Goal: Communication & Community: Answer question/provide support

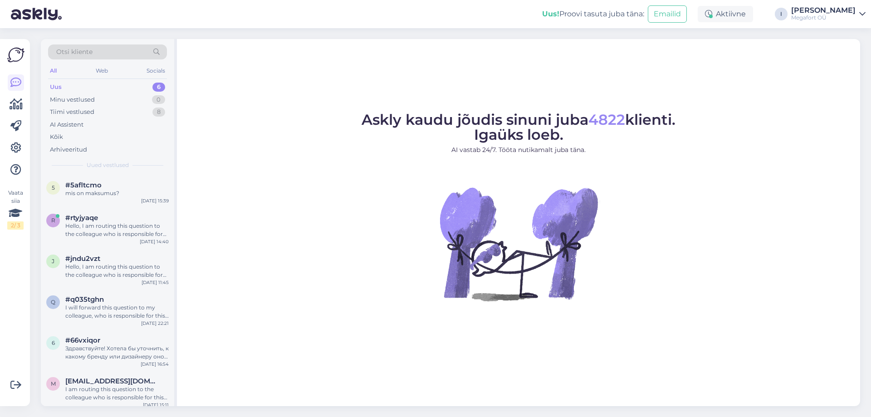
click at [86, 88] on div "Uus 6" at bounding box center [107, 87] width 119 height 13
click at [96, 192] on div "mis on maksumus?" at bounding box center [116, 193] width 103 height 8
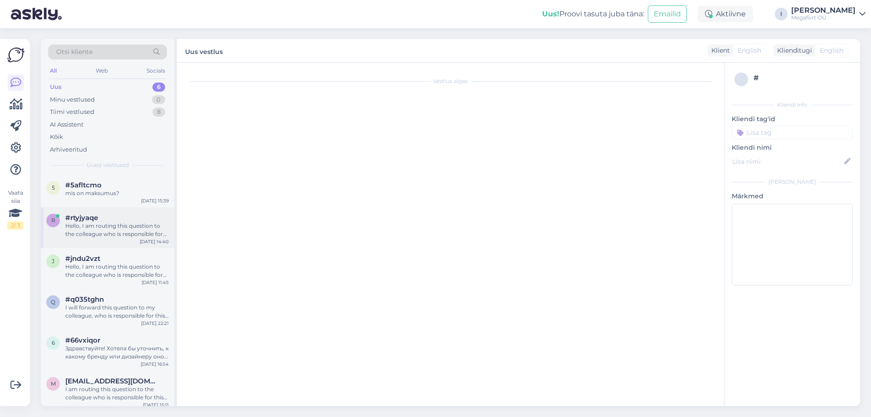
scroll to position [54, 0]
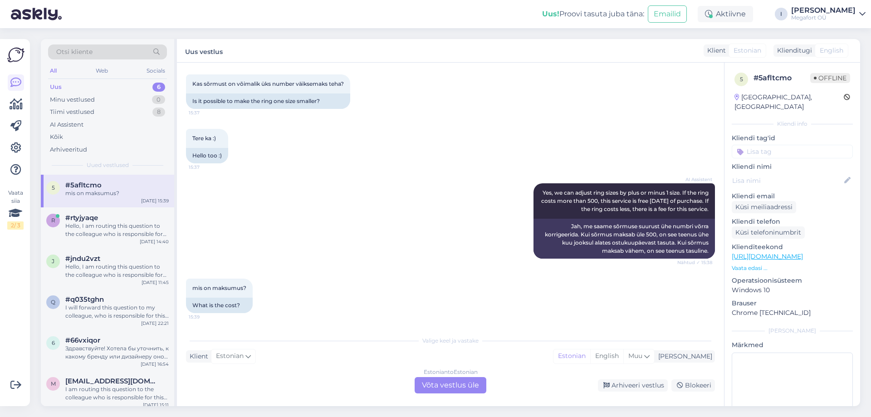
click at [288, 210] on div "AI Assistent Yes, we can adjust ring sizes by plus or minus 1 size. If the ring…" at bounding box center [450, 220] width 529 height 95
click at [438, 386] on div "Estonian to Estonian Võta vestlus üle" at bounding box center [451, 385] width 72 height 16
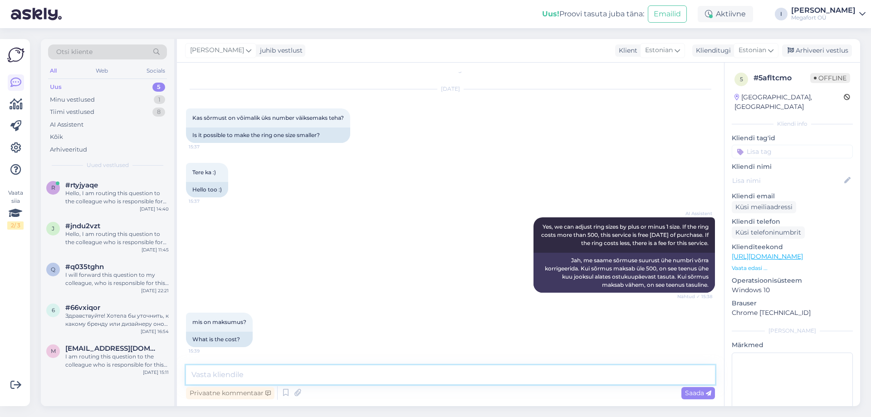
click at [400, 379] on textarea at bounding box center [450, 374] width 529 height 19
type textarea "Sõrmuse suuruse muutmine maksab orienteeruvalt 50.-"
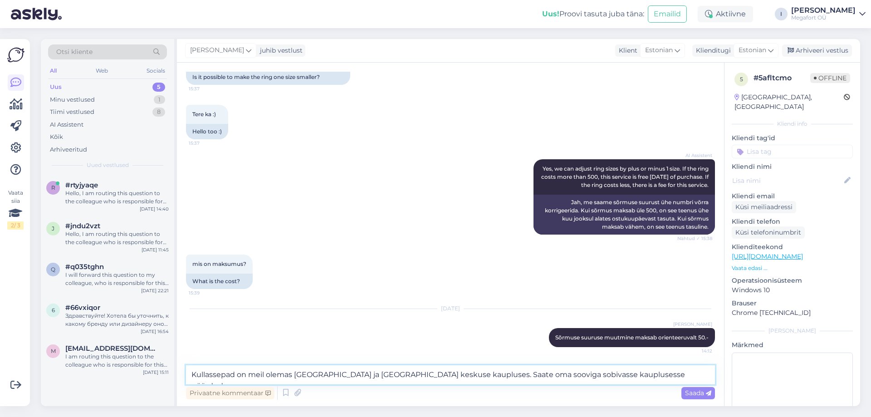
type textarea "Kullassepad on meil olemas [GEOGRAPHIC_DATA] ja [GEOGRAPHIC_DATA] keskuse kaupl…"
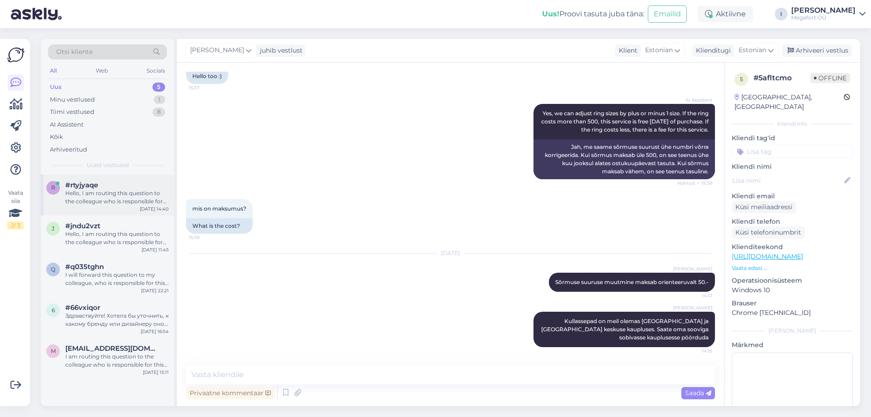
click at [119, 183] on div "#rtyjyaqe" at bounding box center [116, 185] width 103 height 8
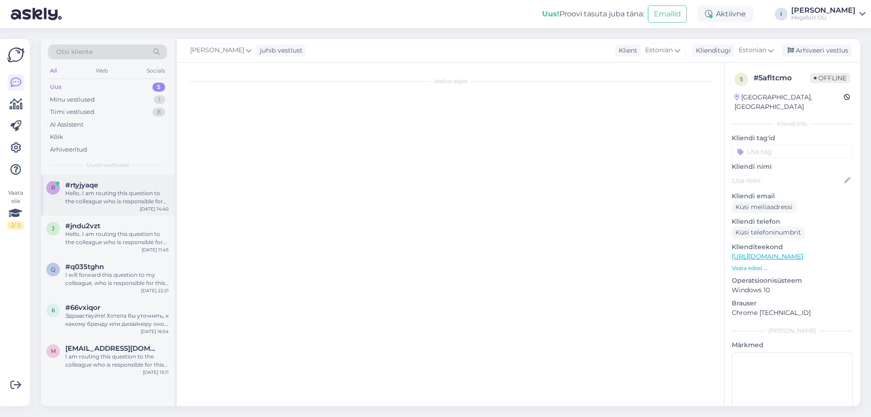
scroll to position [0, 0]
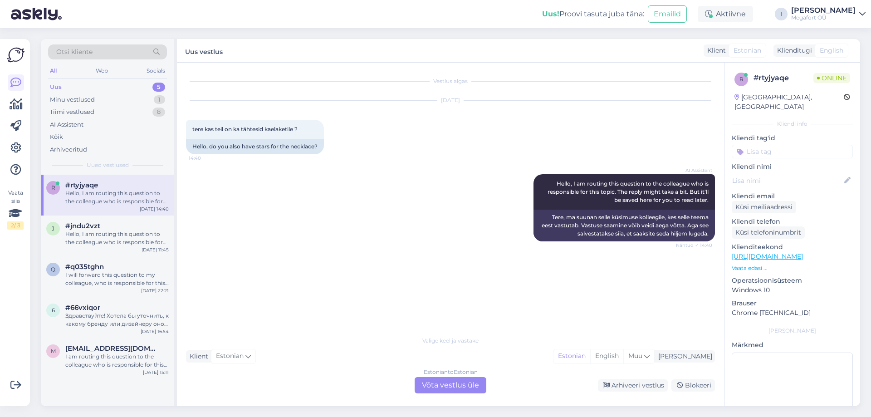
click at [457, 387] on div "Estonian to Estonian Võta vestlus üle" at bounding box center [451, 385] width 72 height 16
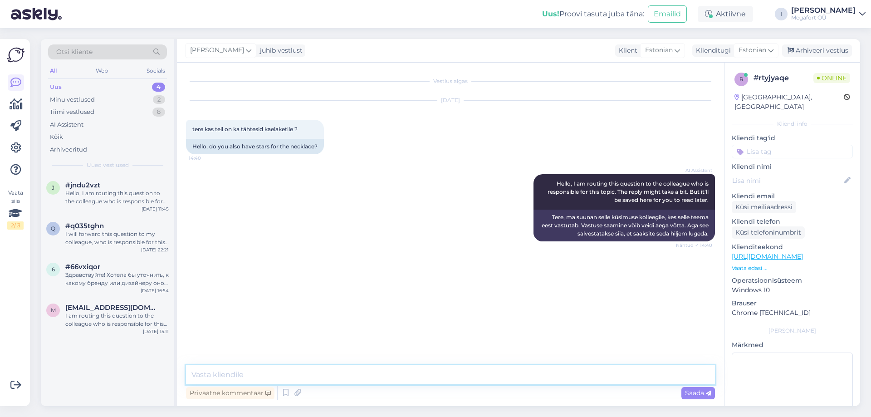
click at [454, 373] on textarea at bounding box center [450, 374] width 529 height 19
type textarea "Tere"
type textarea "J"
type textarea "m"
type textarea "Kas olete huvitatud kullast või hõbedast tähtedest ja mis täht täpsemalt huvita…"
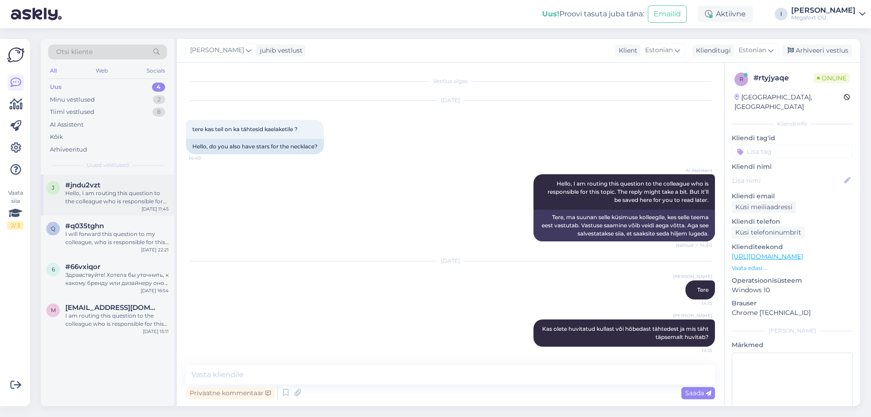
click at [142, 201] on div "Hello, I am routing this question to the colleague who is responsible for this …" at bounding box center [116, 197] width 103 height 16
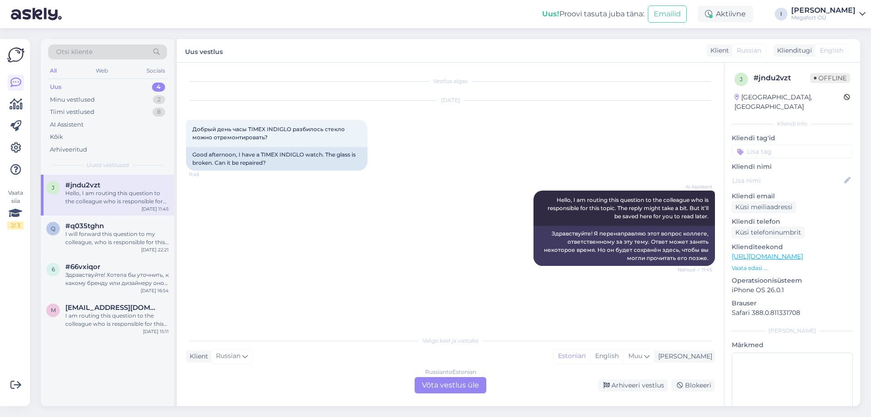
click at [436, 384] on div "Russian to Estonian Võta vestlus üle" at bounding box center [451, 385] width 72 height 16
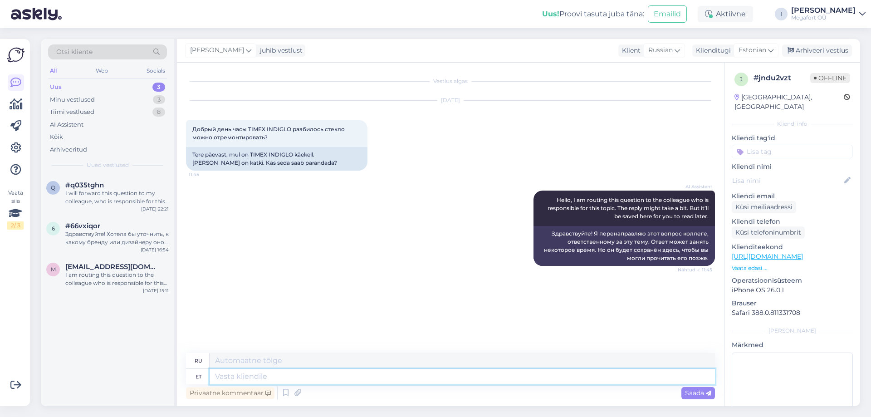
click at [427, 380] on textarea at bounding box center [463, 376] width 506 height 15
type textarea "Tere."
type textarea "Привет."
type textarea "Tere. Soovitan k"
type textarea "Привет. Рекомендую."
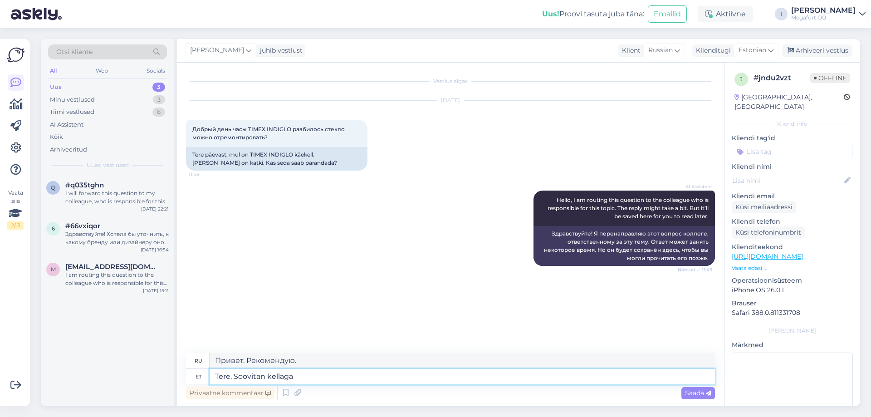
type textarea "Tere. Soovitan kellaga p"
type textarea "Здравствуйте. Рекомендую эти часы."
type textarea "Tere. Soovitan kellaga pöörduda me"
type textarea "Здравствуйте. Рекомендую обратиться в службу поддержки."
type textarea "Tere. Soovitan kellaga pöörduda meie ke"
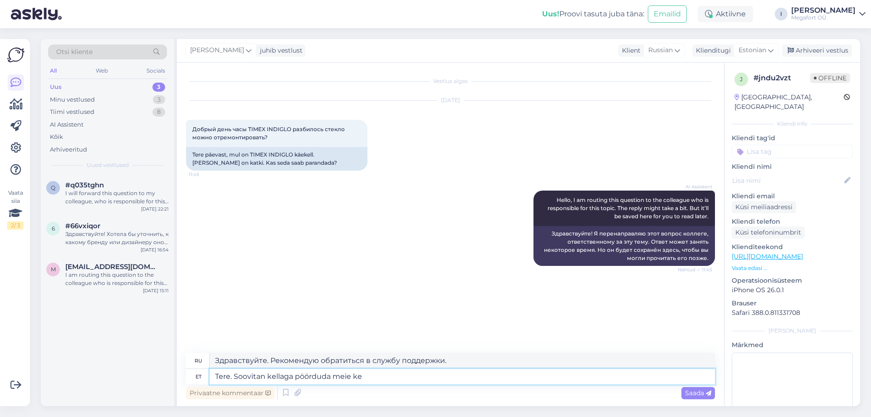
type textarea "Здравствуйте. Рекомендую связаться с нами по адресу"
type textarea "Tere. Soovitan kellaga pöörduda meie kellassepa"
type textarea "Здравствуйте. Рекомендую вам обратиться к нашему часовщику по поводу ваших часо…"
type textarea "Tere. Soovitan kellaga pöörduda meie kellassepa [PERSON_NAME], kes a"
type textarea "Здравствуйте. Рекомендую вам обратиться к нашему часовщику, который..."
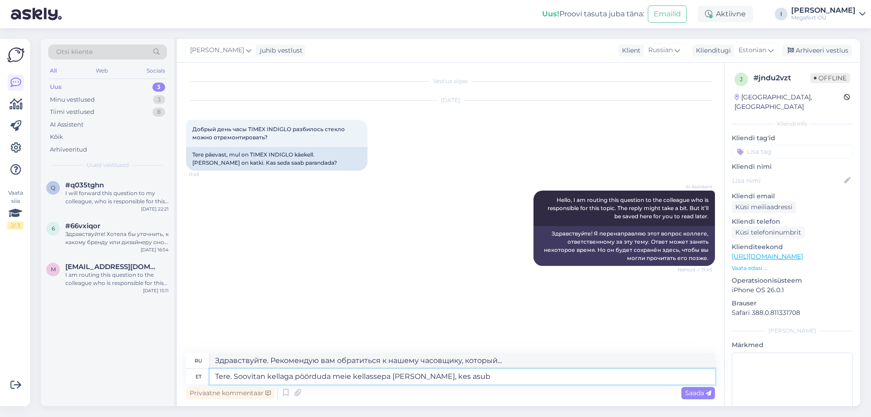
type textarea "Tere. Soovitan kellaga pöörduda meie kellassepa [PERSON_NAME], kes asub R"
type textarea "Здравствуйте. Рекомендую вам обратиться к нашему часовщику, который находится"
type textarea "Tere. Soovitan kellaga pöörduda meie kellassepa [PERSON_NAME], kes asub Rocca A"
type textarea "Здравствуйте. Рекомендую обратиться к нашему часовщику, который находится в [GE…"
type textarea "Tere. Soovitan kellaga pöörduda meie kellassepa [PERSON_NAME], kes asub [GEOGRA…"
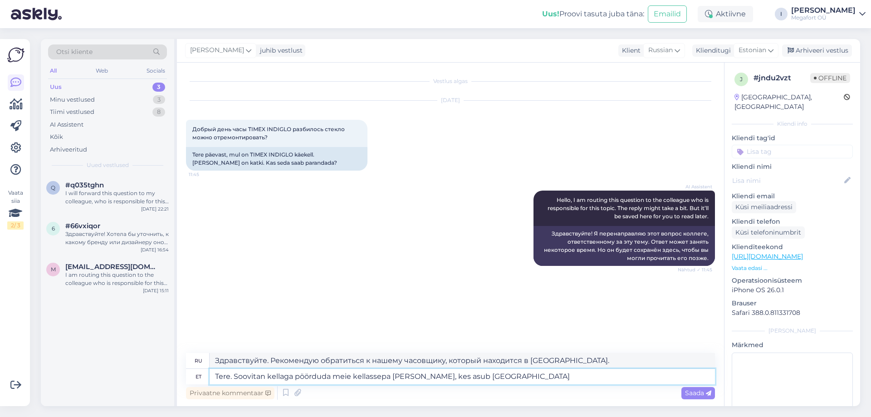
type textarea "Здравствуйте. Рекомендую обратиться к нашему часовщику, который находится в [GE…"
type textarea "Tere. Soovitan kellaga pöörduda meie kellassepa [PERSON_NAME], kes asub [GEOGRA…"
type textarea "Здравствуйте. Рекомендую обратиться к нашему часовщику, который находится в [GE…"
type textarea "Tere. Soovitan kellaga pöörduda meie kellassepa [PERSON_NAME], kes asub [GEOGRA…"
type textarea "Здравствуйте. Рекомендую обратиться за часами в нашу часовую мастерскую Goldtim…"
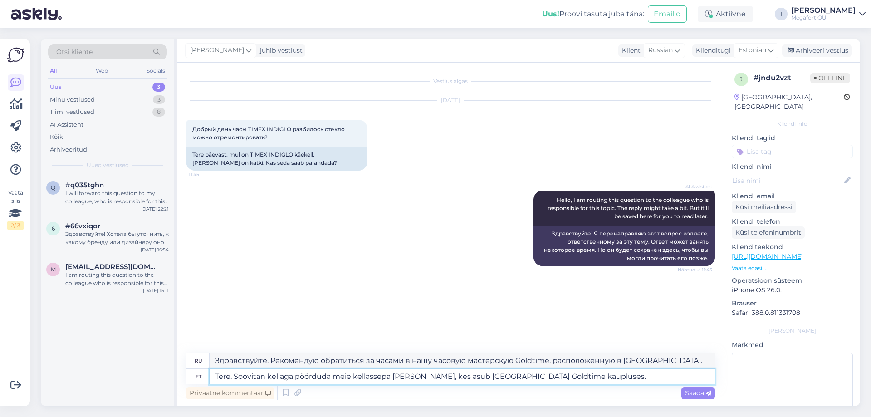
type textarea "Tere. Soovitan kellaga pöörduda meie kellassepa [PERSON_NAME], kes asub [GEOGRA…"
type textarea "Здравствуйте. Рекомендую вам обратиться к нашему часовщику, который работает в …"
type textarea "Tere. Soovitan kellaga pöörduda meie kellassepa [PERSON_NAME], kes asub [GEOGRA…"
type textarea "Здравствуйте! Рекомендую вам обратиться к нашему часовщику, который работает в …"
type textarea "Tere. Soovitan kellaga pöörduda meie kellassepa [PERSON_NAME], kes asub [GEOGRA…"
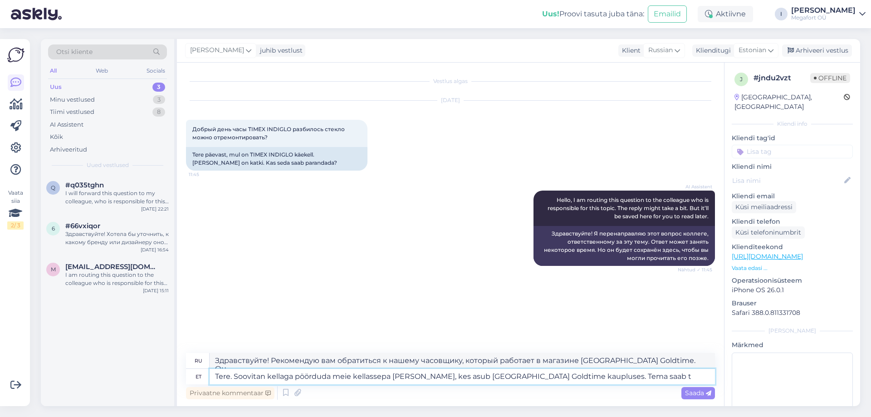
type textarea "Здравствуйте! Рекомендую вам обратиться к нашему часовщику, который работает в …"
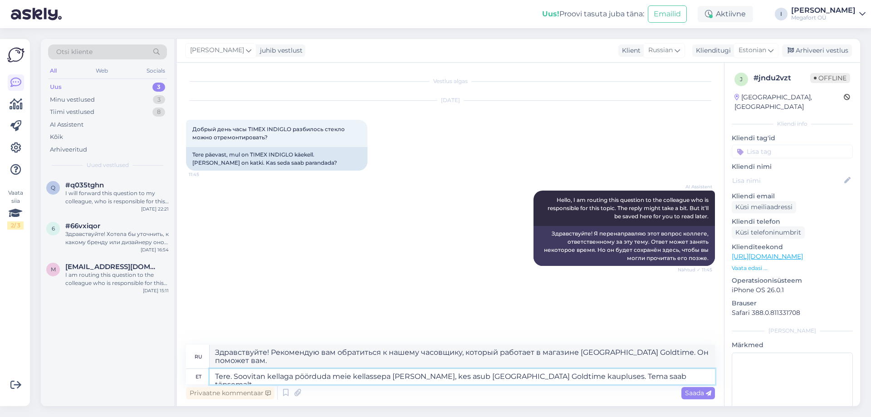
type textarea "Tere. Soovitan kellaga pöörduda meie kellassepa [PERSON_NAME], kes asub [GEOGRA…"
type textarea "Здравствуйте. Рекомендую обратиться к нашему часовщику, который работает в мага…"
type textarea "Tere. Soovitan kellaga pöörduda meie kellassepa [PERSON_NAME], kes asub [GEOGRA…"
type textarea "Здравствуйте. Рекомендую обратиться к нашему часовщику, который работает в мага…"
type textarea "Tere. Soovitan kellaga pöörduda meie kellassepa [PERSON_NAME], kes asub [GEOGRA…"
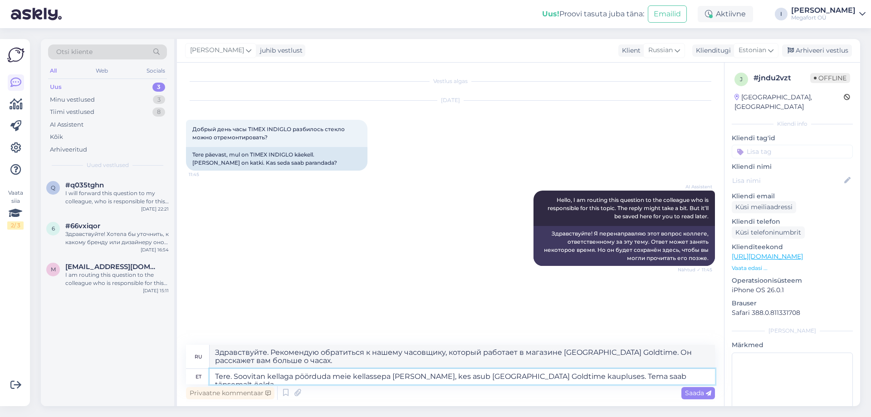
type textarea "Здравствуйте! Рекомендую вам обратиться к нашему часовщику, который работает в …"
type textarea "Tere. Soovitan kellaga pöörduda meie kellassepa [PERSON_NAME], kes asub [GEOGRA…"
type textarea "Здравствуйте! Рекомендую вам обратиться к нашему часовщику, который работает в …"
type textarea "Tere. Soovitan kellaga pöörduda meie kellassepa [PERSON_NAME], kes asub [GEOGRA…"
type textarea "Здравствуйте! Рекомендую обратиться к нашему часовщику, который работает в мага…"
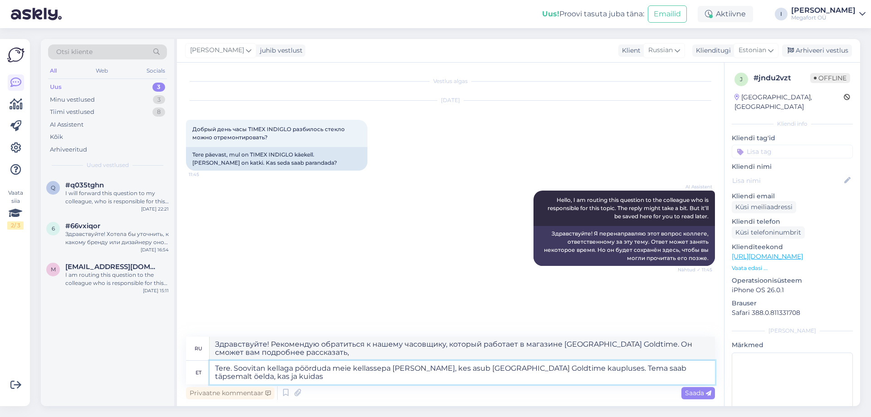
type textarea "Tere. Soovitan kellaga pöörduda meie kellassepa [PERSON_NAME], kes asub [GEOGRA…"
type textarea "Здравствуйте! Рекомендую вам обратиться к нашему часовщику, который работает в …"
type textarea "Tere. Soovitan kellaga pöörduda meie kellassepa [PERSON_NAME], kes asub [GEOGRA…"
type textarea "Здравствуйте! Рекомендую вам обратиться к нашему часовщику, который работает в …"
type textarea "Tere. Soovitan kellaga pöörduda meie kellassepa [PERSON_NAME], kes asub [GEOGRA…"
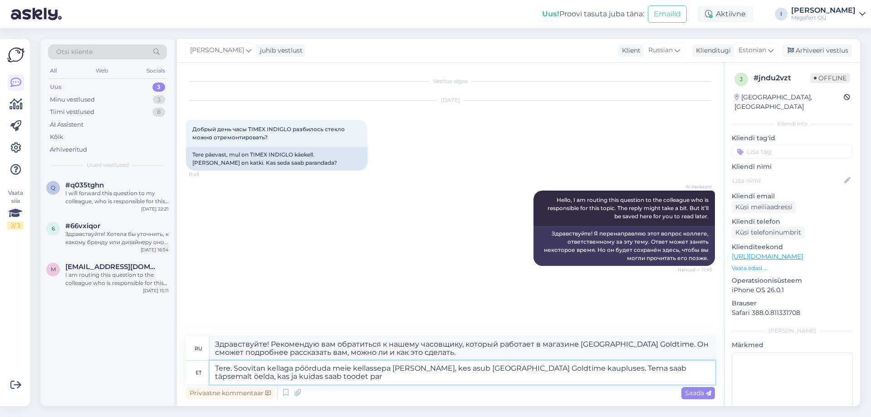
type textarea "Здравствуйте! Рекомендую вам обратиться к нашему часовщику, который работает в …"
type textarea "Tere. Soovitan kellaga pöörduda meie kellassepa [PERSON_NAME], kes asub [GEOGRA…"
type textarea "Здравствуйте! Рекомендую вам обратиться к нашему часовщику, который работает в …"
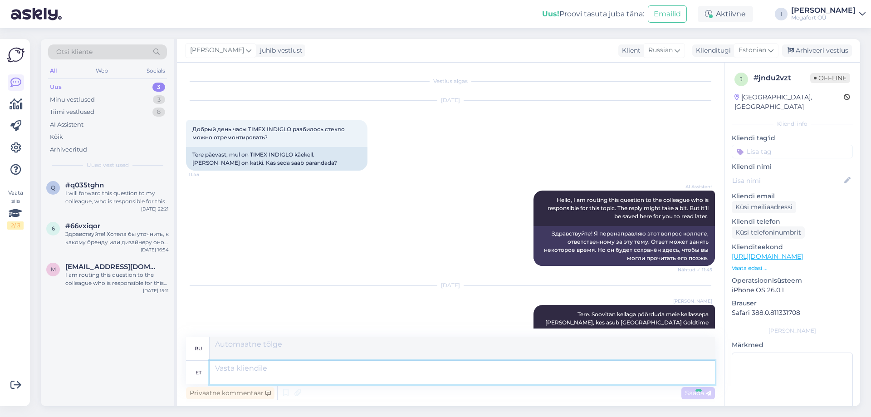
scroll to position [45, 0]
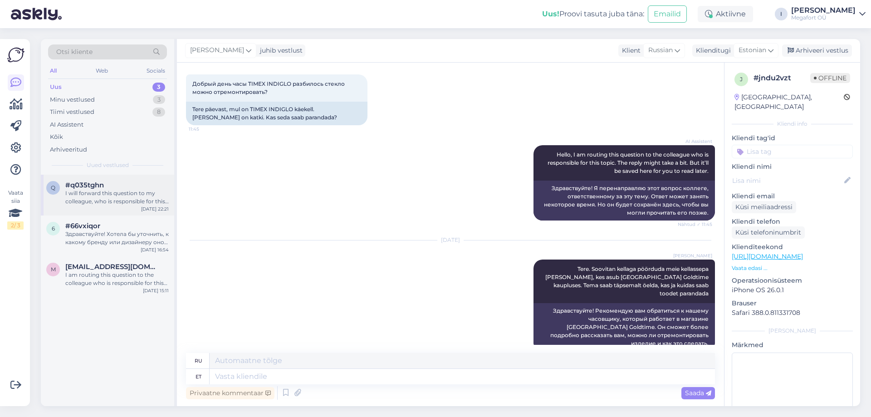
click at [74, 188] on span "#q035tghn" at bounding box center [84, 185] width 39 height 8
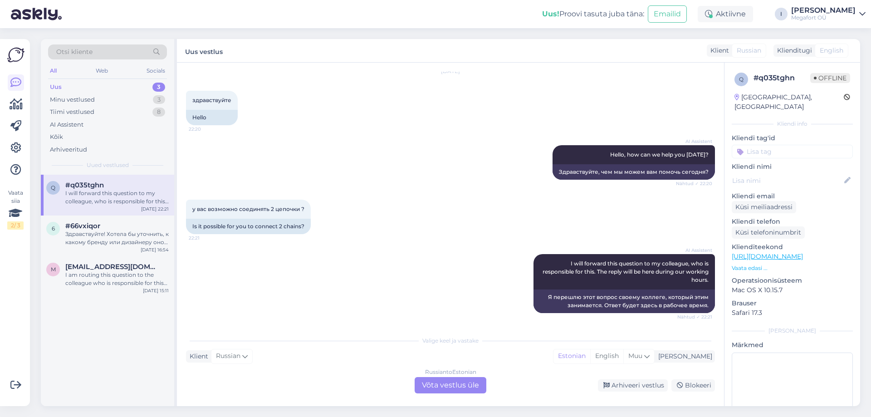
click at [447, 380] on div "Russian to Estonian Võta vestlus üle" at bounding box center [451, 385] width 72 height 16
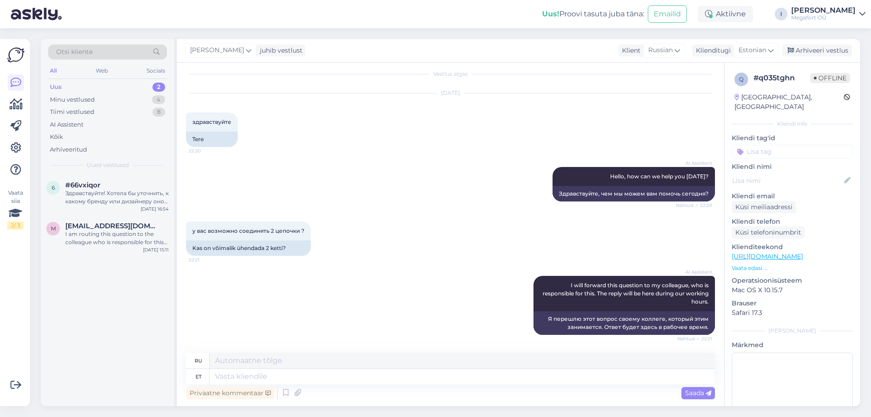
scroll to position [7, 0]
click at [354, 378] on textarea at bounding box center [463, 376] width 506 height 15
type textarea "Tere"
type textarea "Привет"
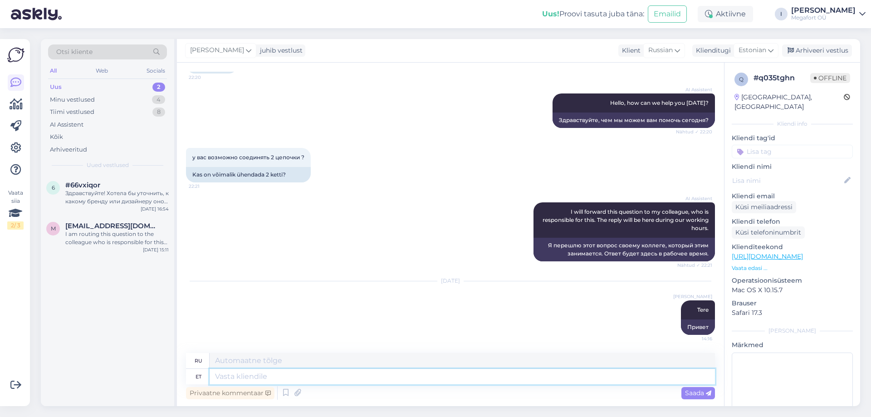
paste textarea "Meie kullassepad on olemas järgmistes Goldtime kauplustes: Viru keskus Goldtime…"
type textarea "Meie kullassepad on olemas järgmistes Goldtime kauplustes: Viru keskus Goldtime…"
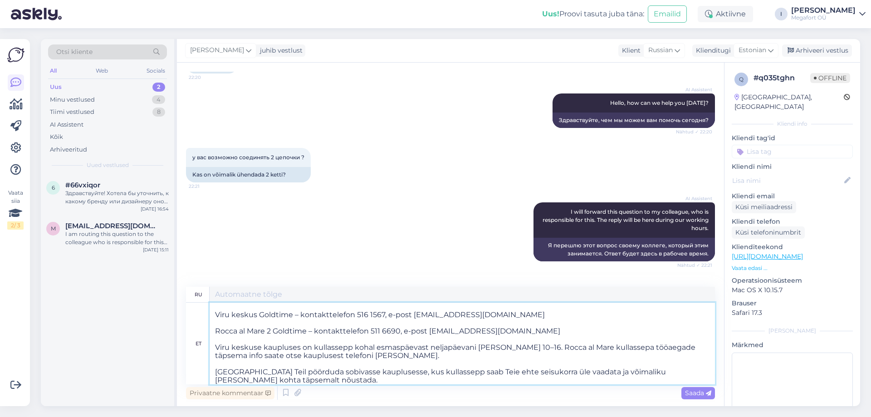
type textarea "Наши ювелиры работают в следующих магазинах Goldtime: Viru keskus Goldtime — ко…"
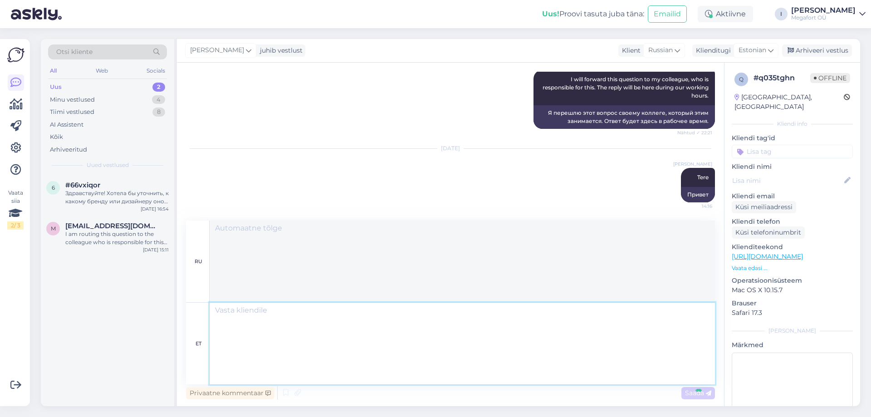
scroll to position [0, 0]
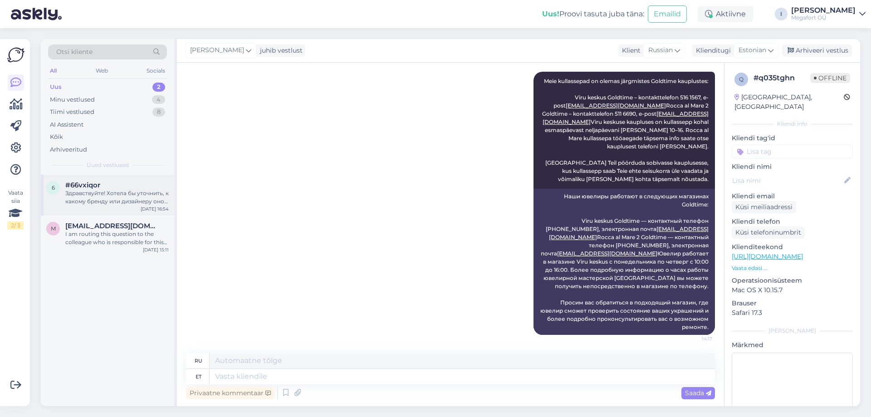
click at [91, 193] on div "Здравствуйте! Хотела бы уточнить, к какому бренду или дизайнеру оно относится. …" at bounding box center [116, 197] width 103 height 16
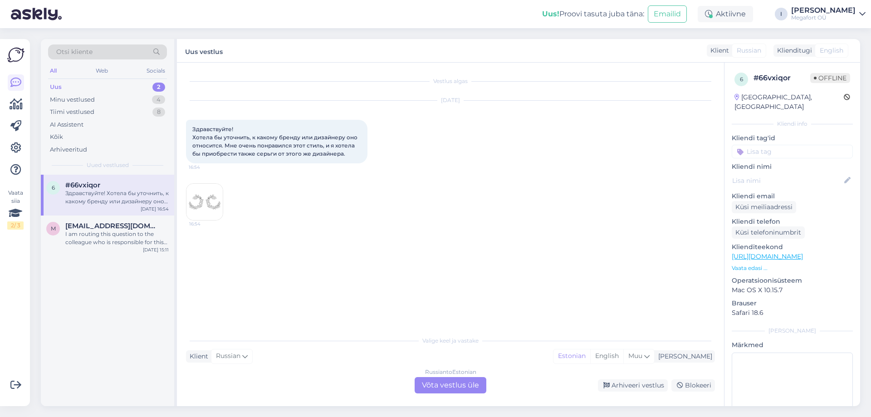
click at [203, 200] on img at bounding box center [205, 202] width 36 height 36
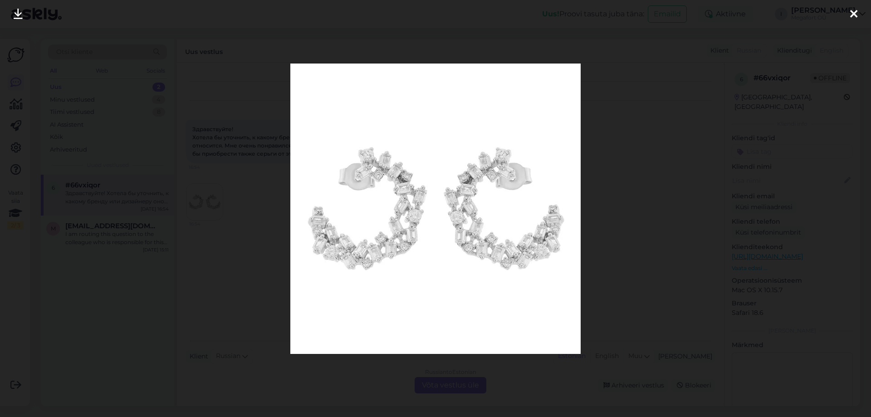
click at [285, 221] on div at bounding box center [435, 208] width 871 height 417
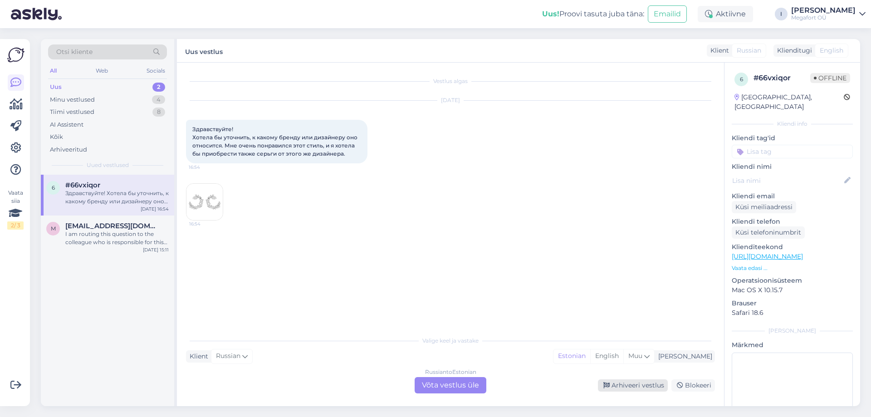
click at [640, 387] on div "Arhiveeri vestlus" at bounding box center [633, 385] width 70 height 12
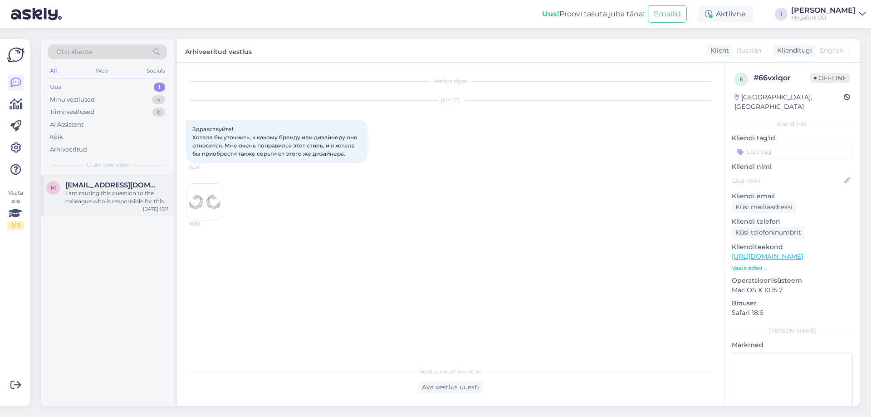
click at [79, 194] on div "I am routing this question to the colleague who is responsible for this topic. …" at bounding box center [116, 197] width 103 height 16
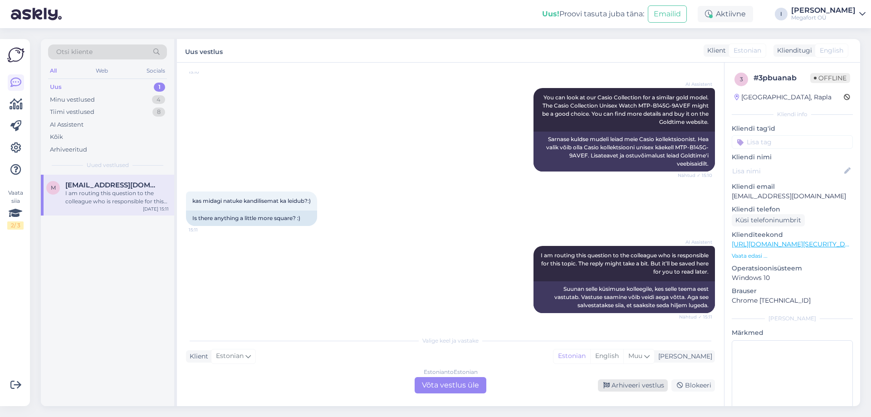
click at [626, 384] on div "Arhiveeri vestlus" at bounding box center [633, 385] width 70 height 12
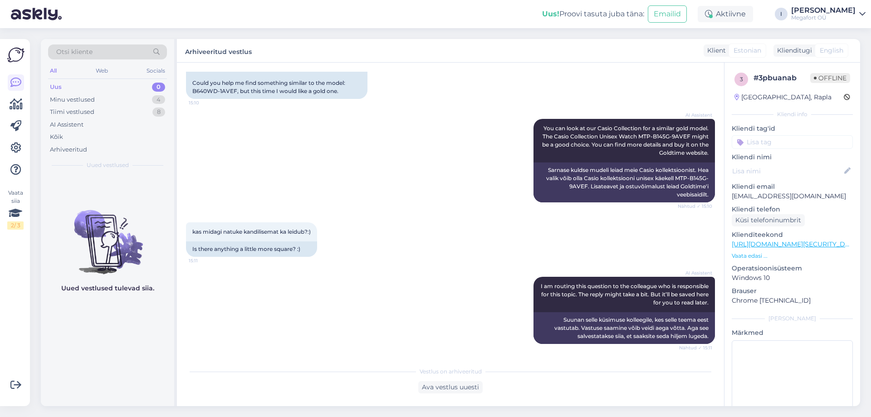
scroll to position [506, 0]
click at [103, 95] on div "Minu vestlused 4" at bounding box center [107, 99] width 119 height 13
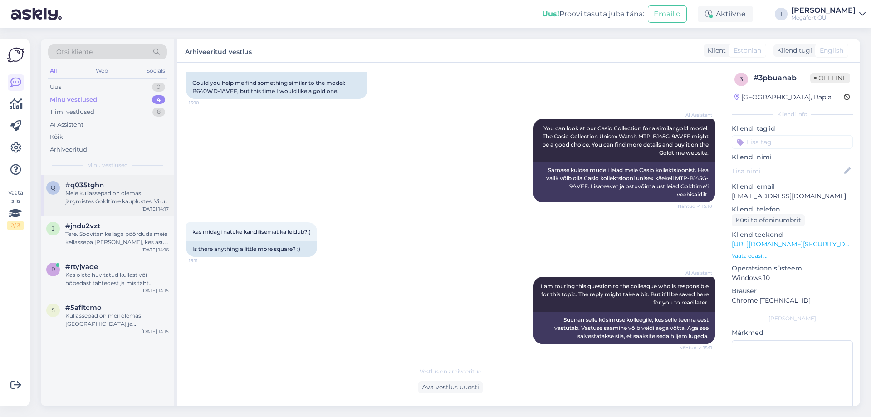
click at [100, 196] on div "Meie kullassepad on olemas järgmistes Goldtime kauplustes: Viru keskus Goldtime…" at bounding box center [116, 197] width 103 height 16
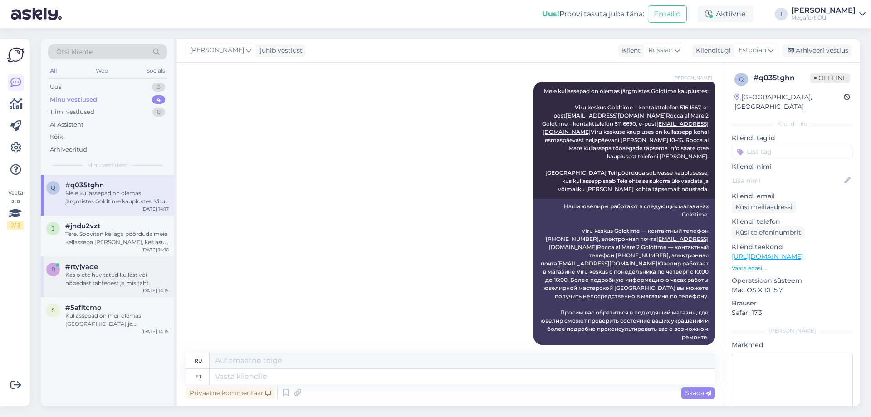
click at [93, 270] on span "#rtyjyaqe" at bounding box center [81, 267] width 33 height 8
